Goal: Information Seeking & Learning: Check status

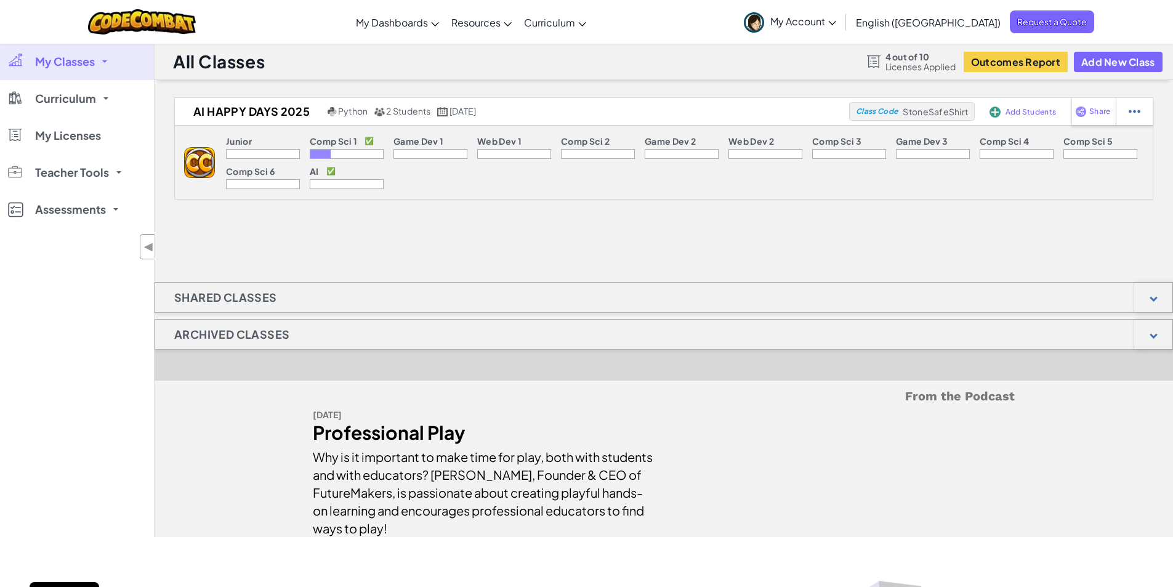
click at [626, 175] on div "Junior Comp Sci 1 ✅ Game Dev 1 Web Dev 1 Comp Sci 2 Game Dev 2 Web Dev 2 Comp S…" at bounding box center [684, 162] width 938 height 73
click at [994, 62] on button "Outcomes Report" at bounding box center [1016, 62] width 104 height 20
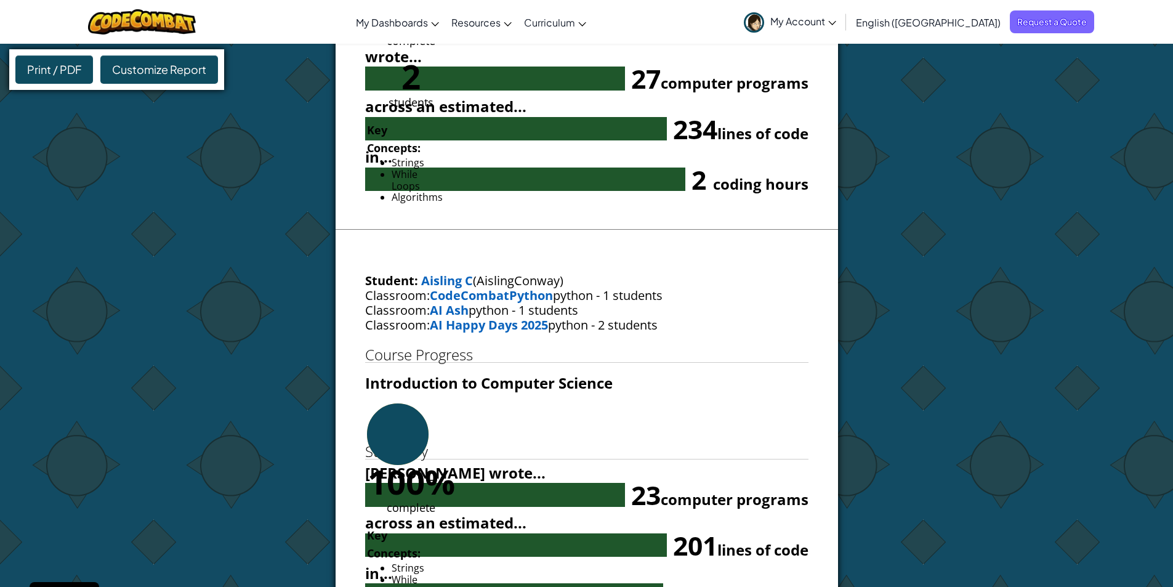
scroll to position [1109, 0]
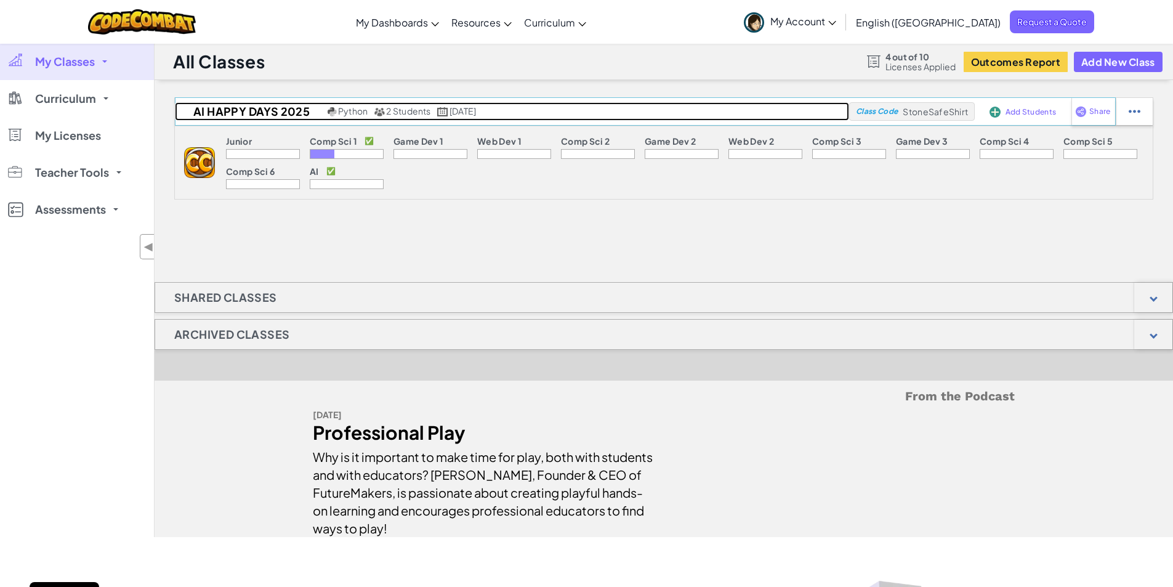
click at [400, 104] on link "AI Happy Days 2025 Python 2 Students [DATE]" at bounding box center [512, 111] width 675 height 18
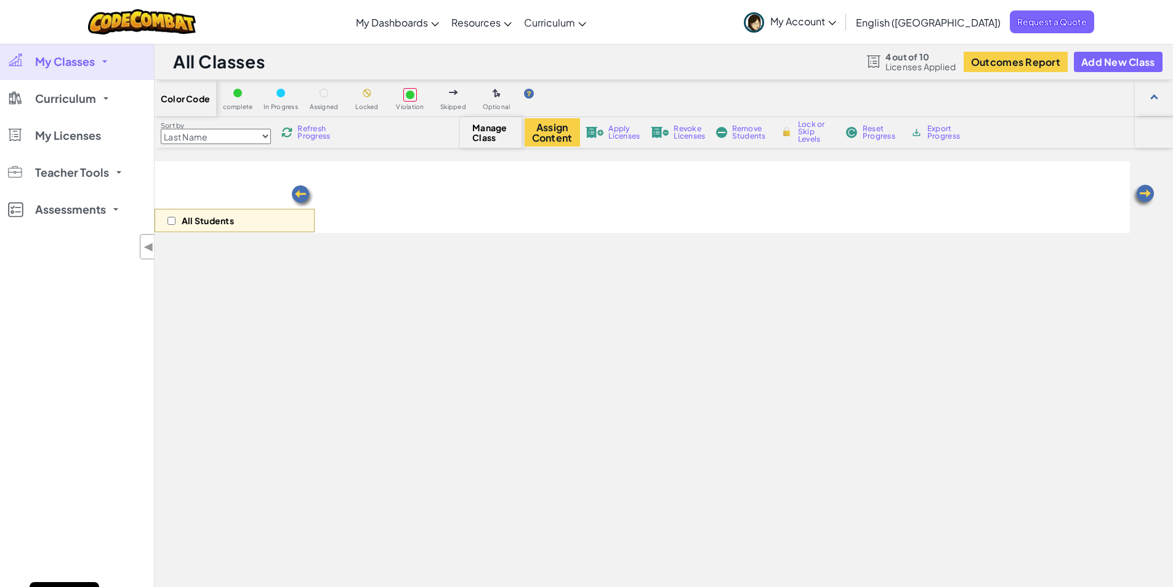
select select "663b25f11c568468efc8adde"
